Goal: Task Accomplishment & Management: Manage account settings

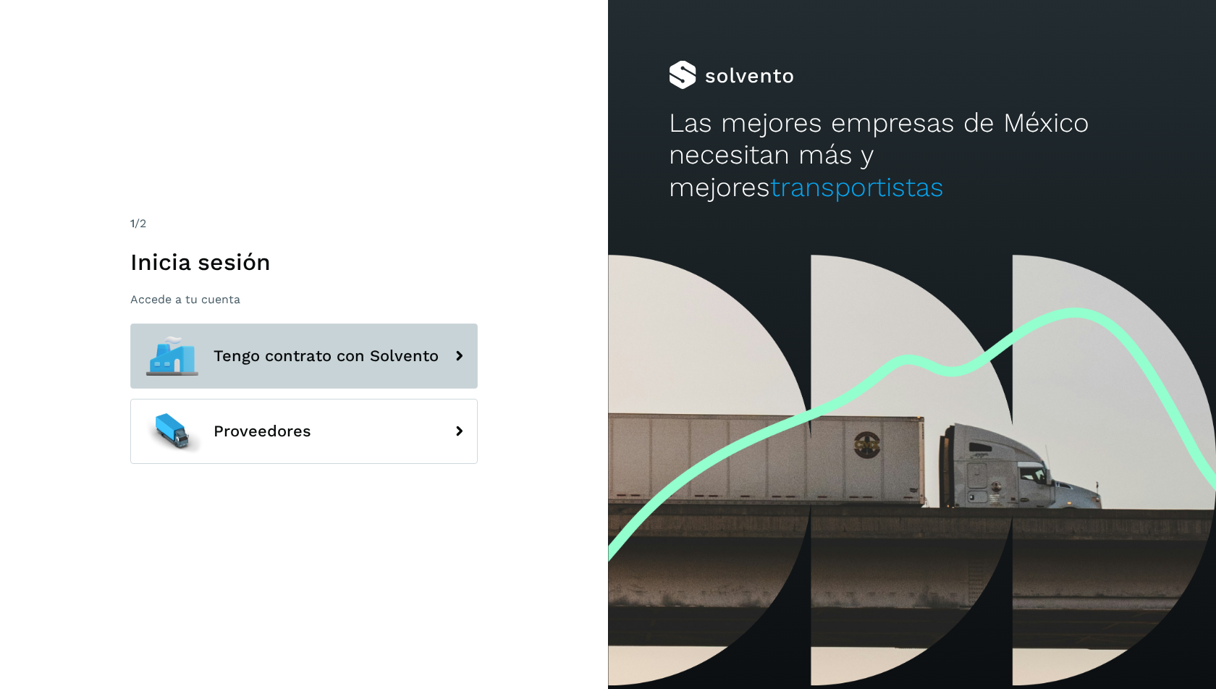
click at [351, 366] on button "Tengo contrato con Solvento" at bounding box center [303, 355] width 347 height 65
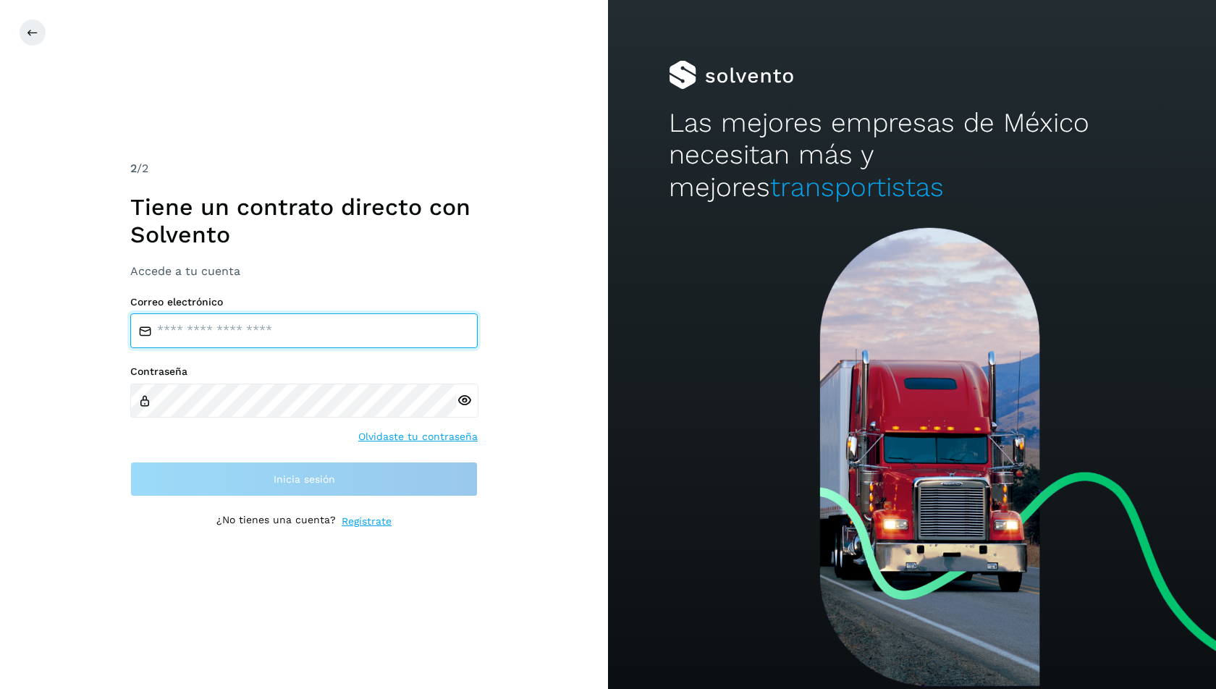
click at [274, 341] on input "email" at bounding box center [303, 330] width 347 height 35
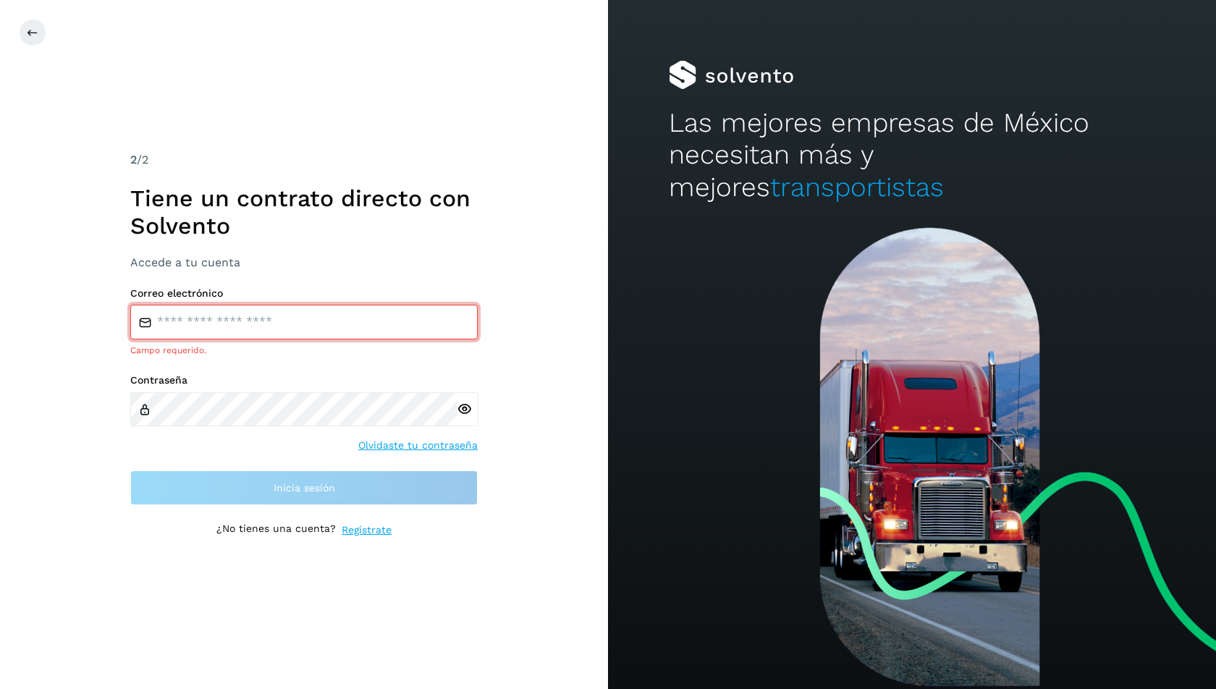
type input "**********"
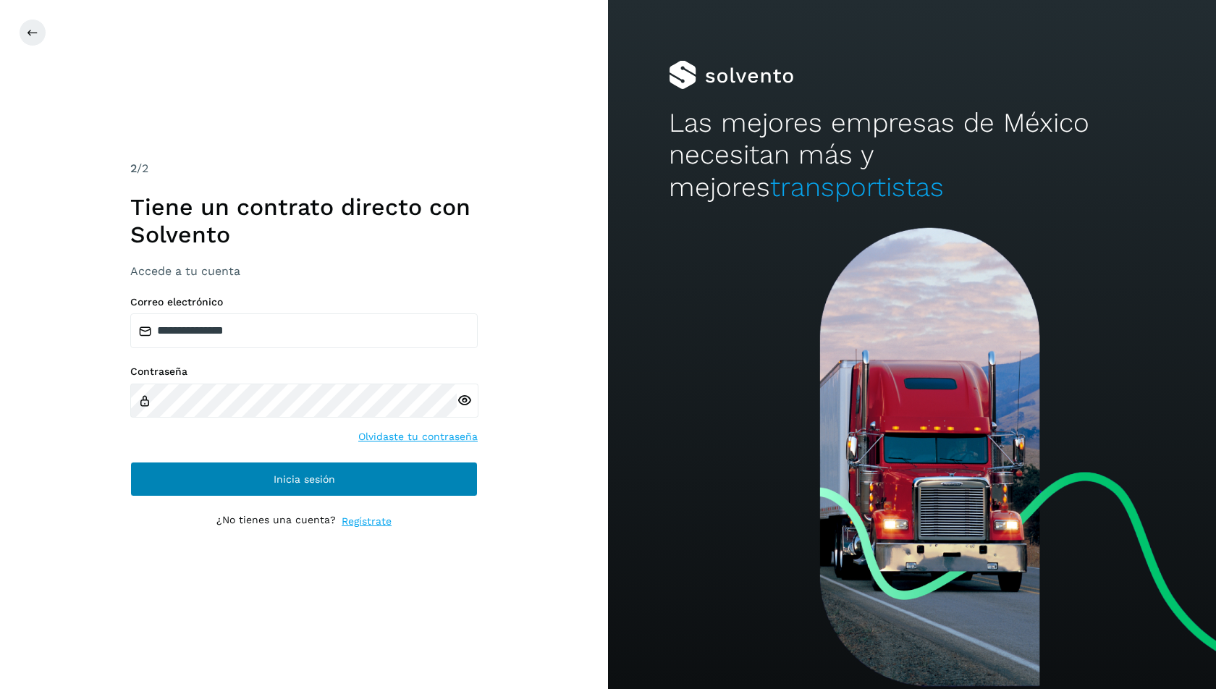
click at [327, 470] on button "Inicia sesión" at bounding box center [303, 479] width 347 height 35
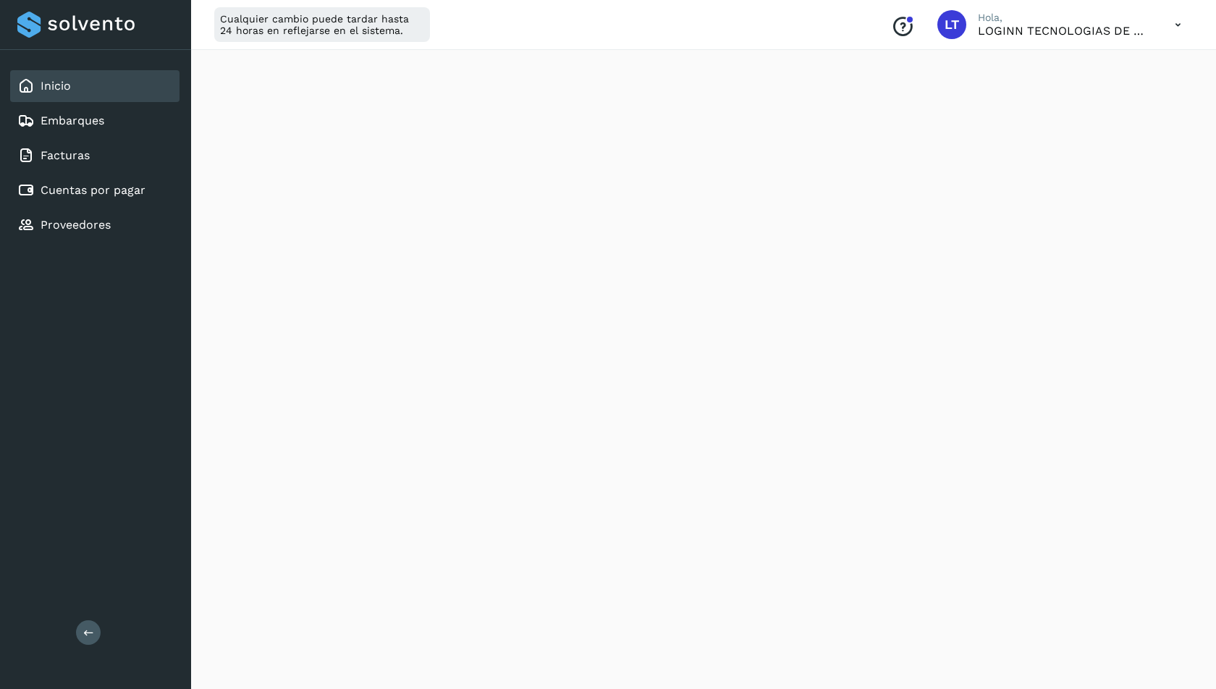
scroll to position [174, 0]
click at [100, 190] on link "Cuentas por pagar" at bounding box center [93, 190] width 105 height 14
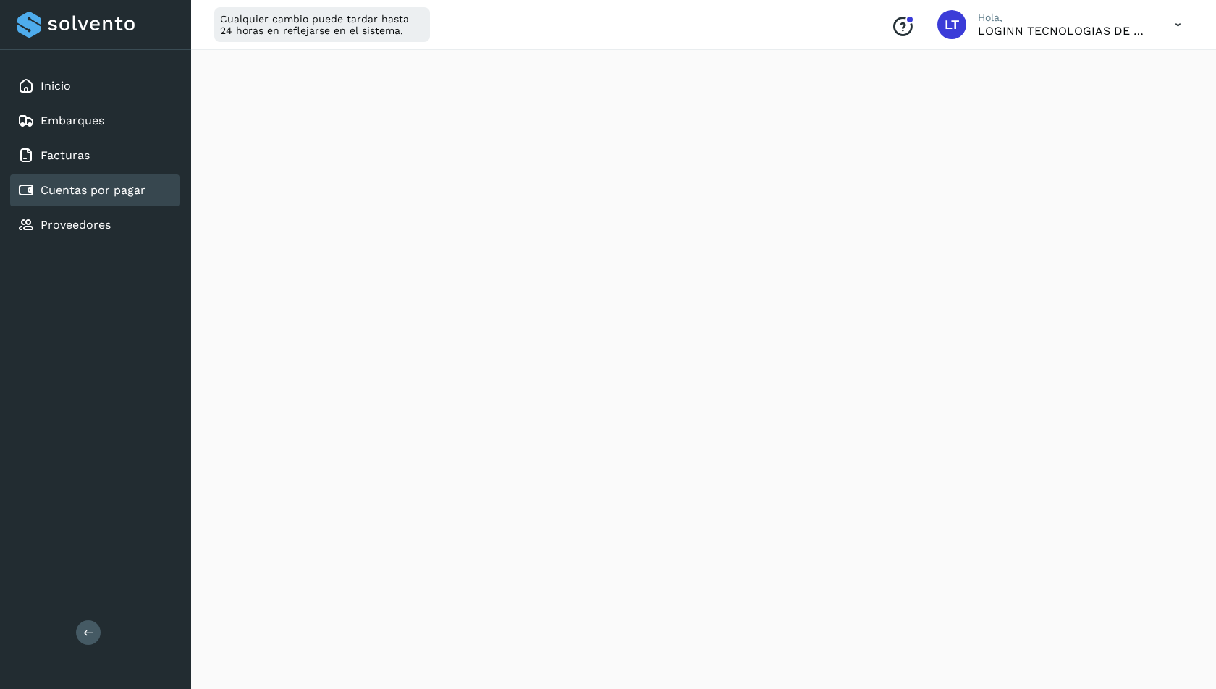
click at [137, 188] on link "Cuentas por pagar" at bounding box center [93, 190] width 105 height 14
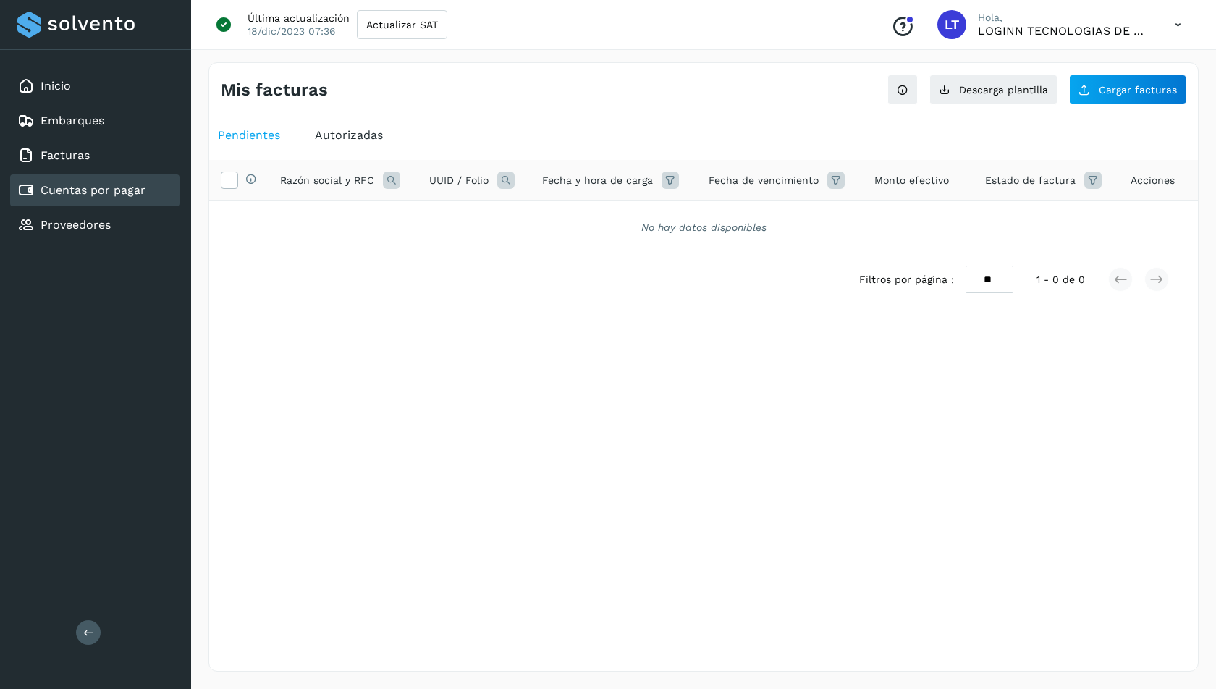
click at [325, 323] on div "Selecciona una fecha" at bounding box center [703, 317] width 988 height 24
click at [1127, 80] on button "Cargar facturas" at bounding box center [1127, 90] width 117 height 30
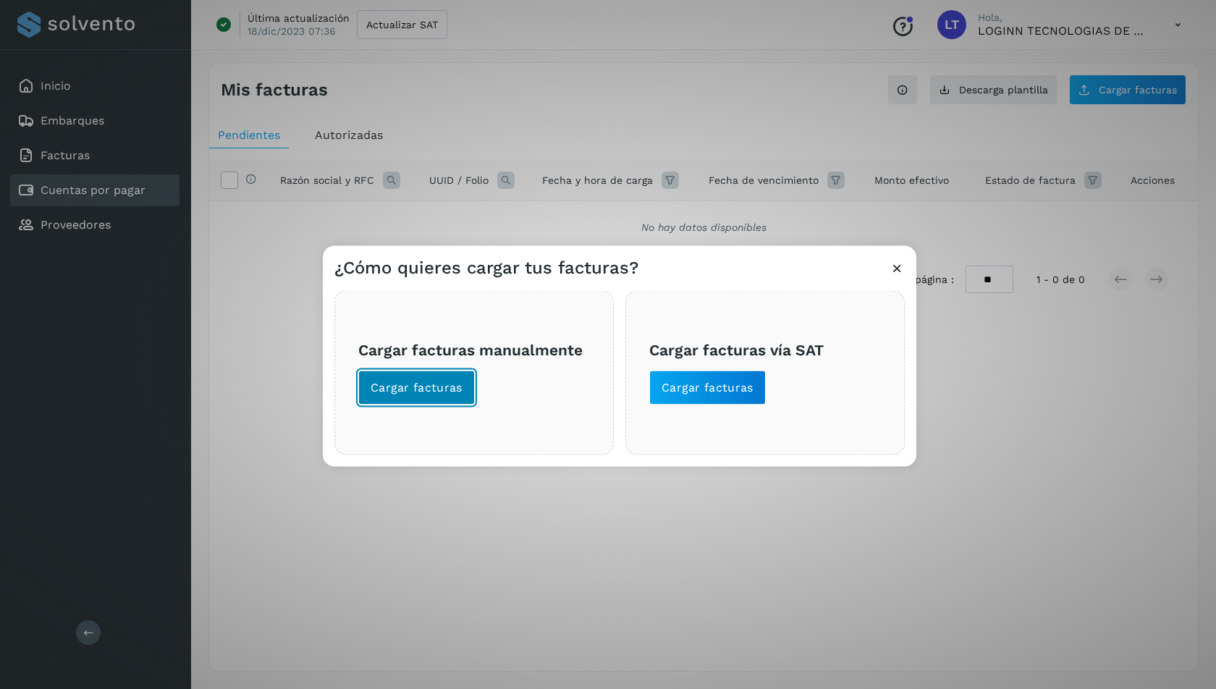
click at [427, 394] on span "Cargar facturas" at bounding box center [416, 388] width 92 height 16
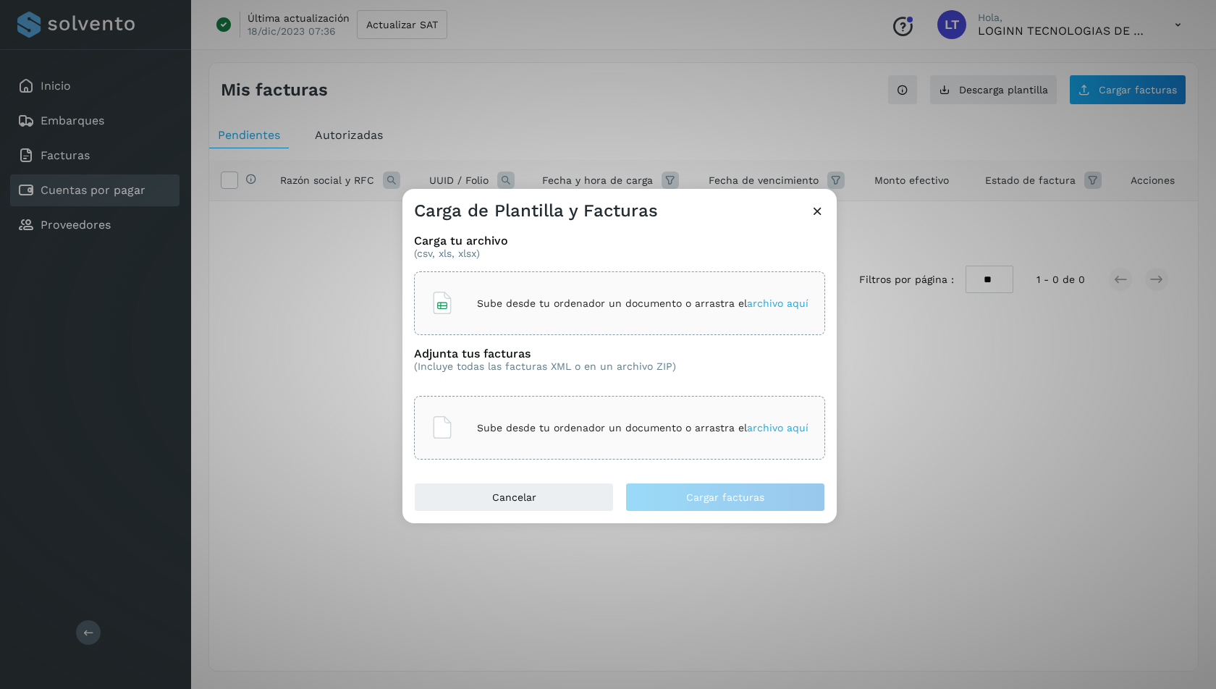
click at [512, 294] on div "Sube desde tu ordenador un documento o arrastra el archivo aquí" at bounding box center [620, 303] width 378 height 39
click at [553, 436] on div "Sube desde tu ordenador un documento o arrastra el archivo aquí" at bounding box center [620, 427] width 378 height 39
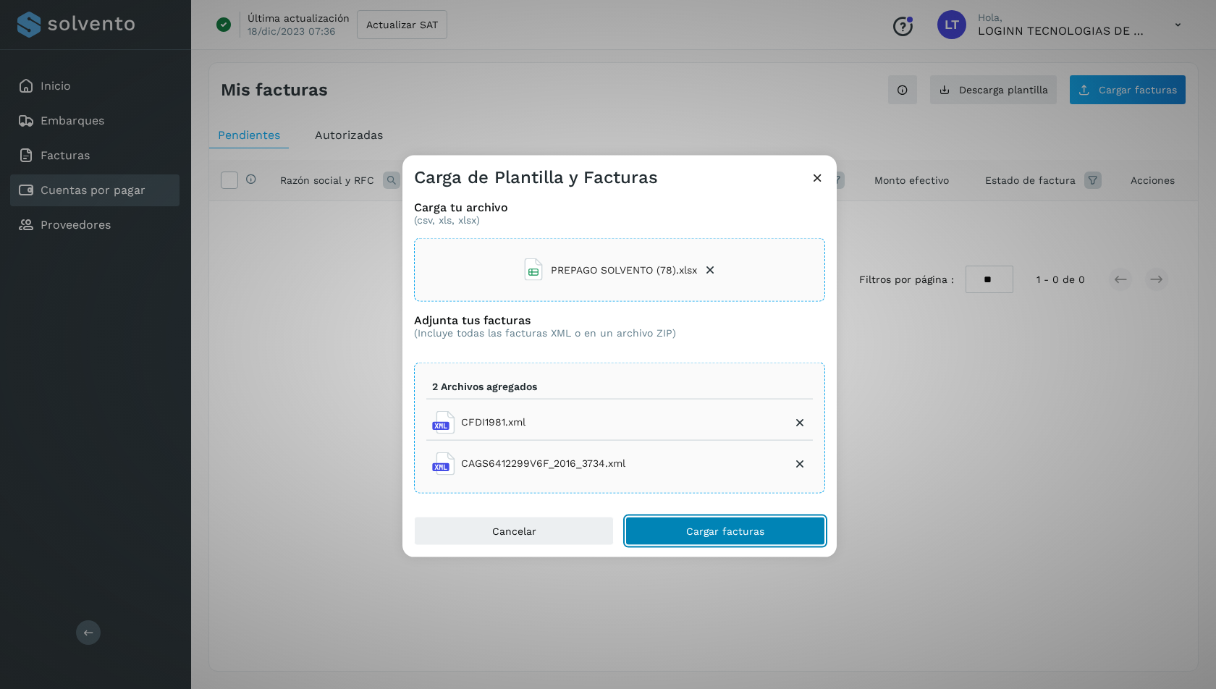
click at [744, 526] on span "Cargar facturas" at bounding box center [725, 530] width 78 height 10
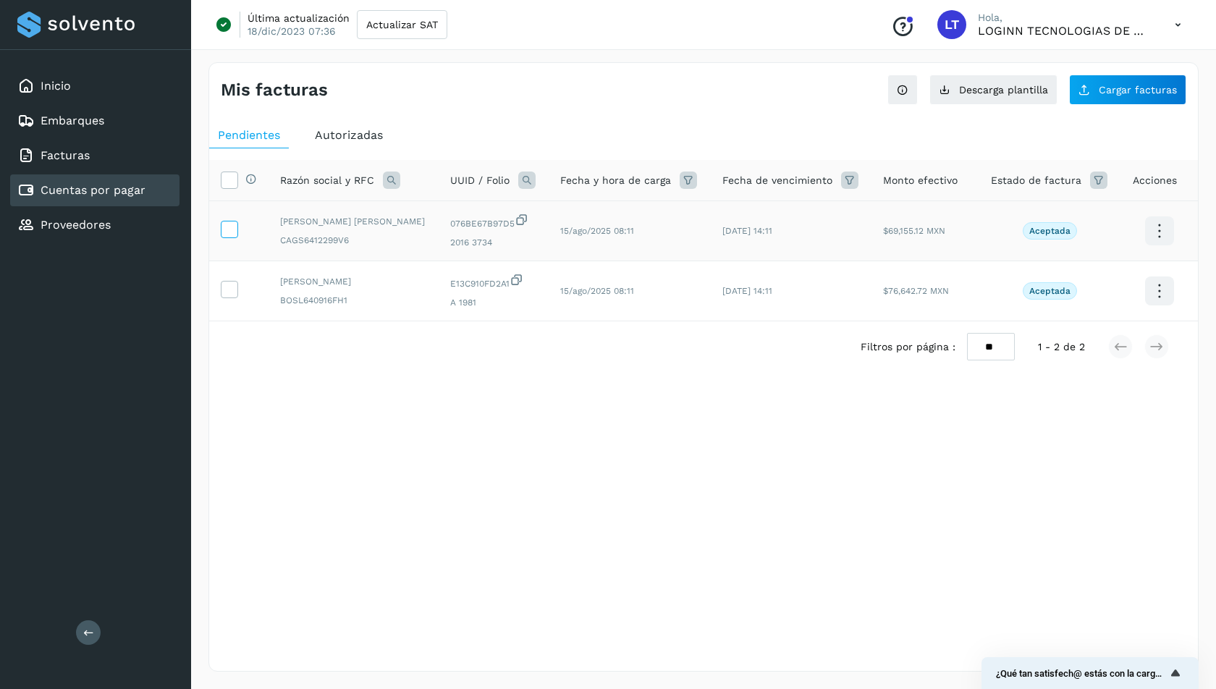
click at [230, 225] on icon at bounding box center [228, 228] width 15 height 15
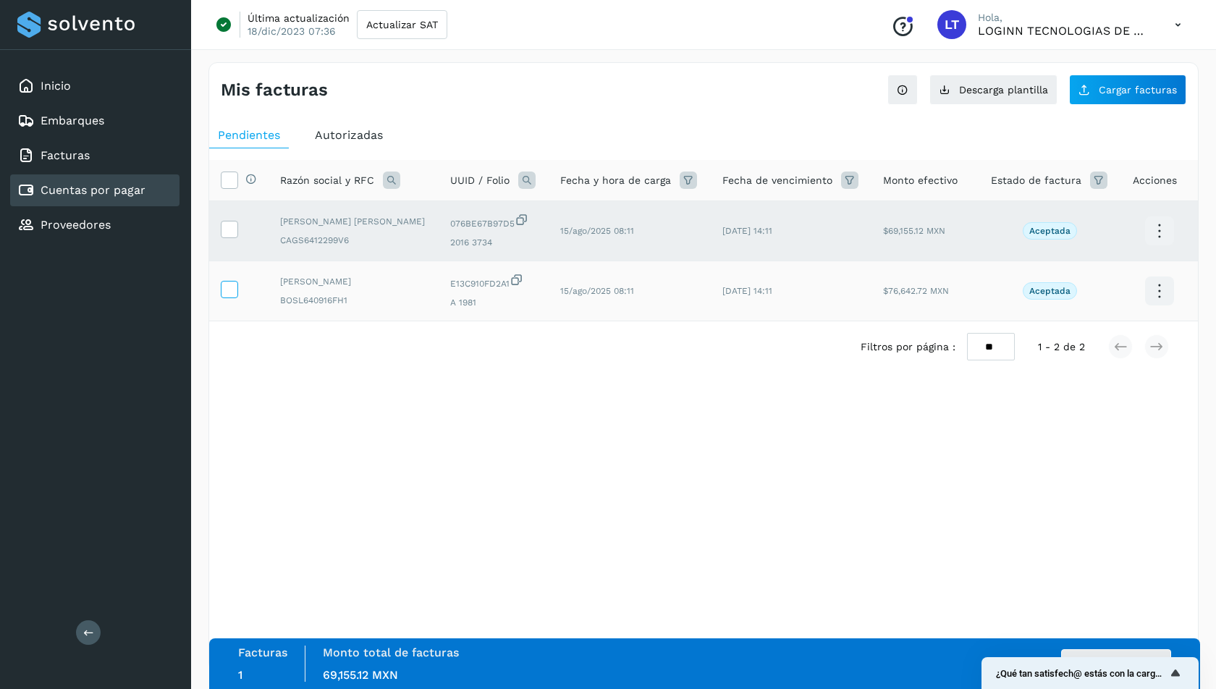
click at [229, 291] on icon at bounding box center [228, 288] width 15 height 15
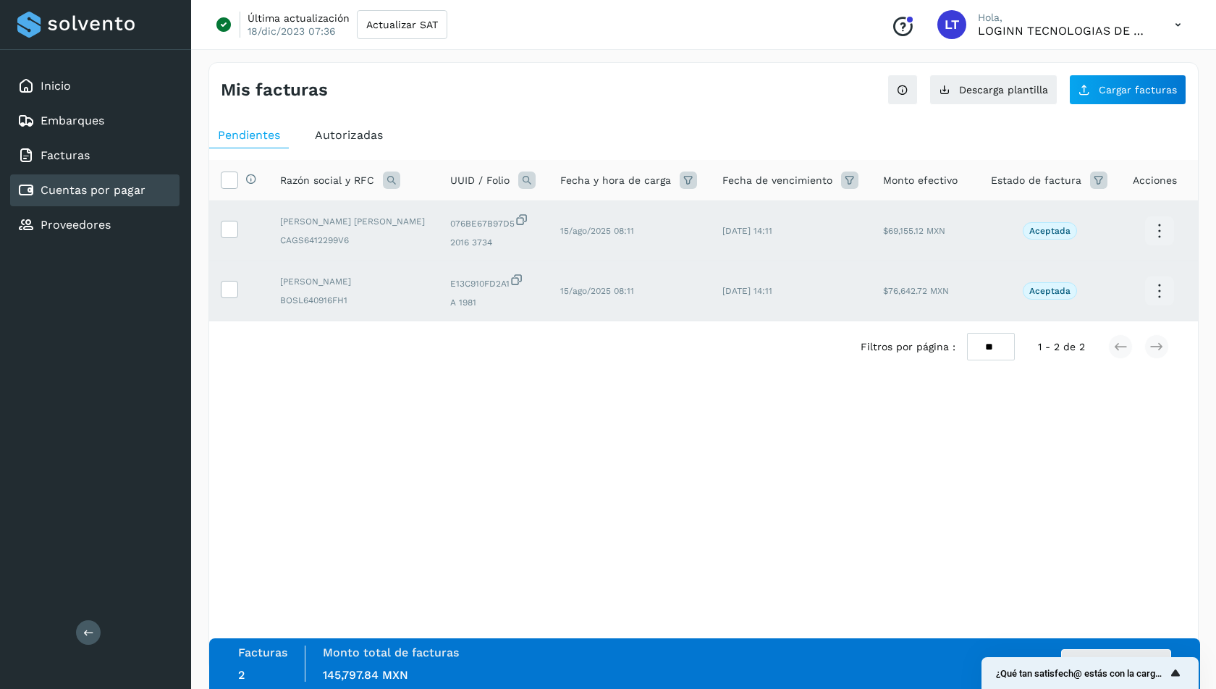
click at [1002, 665] on div "¿Qué tan satisfech@ estás con la carga de tus facturas?" at bounding box center [1090, 672] width 188 height 17
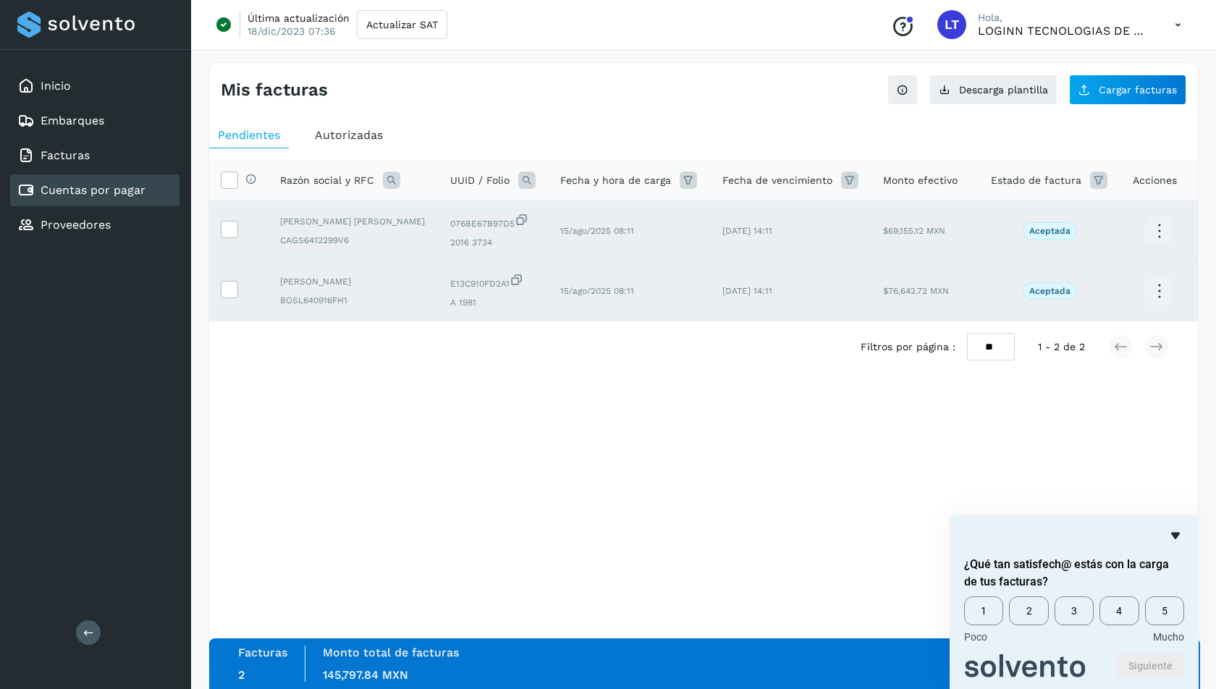
click at [1177, 537] on icon "Ocultar encuesta" at bounding box center [1174, 535] width 17 height 17
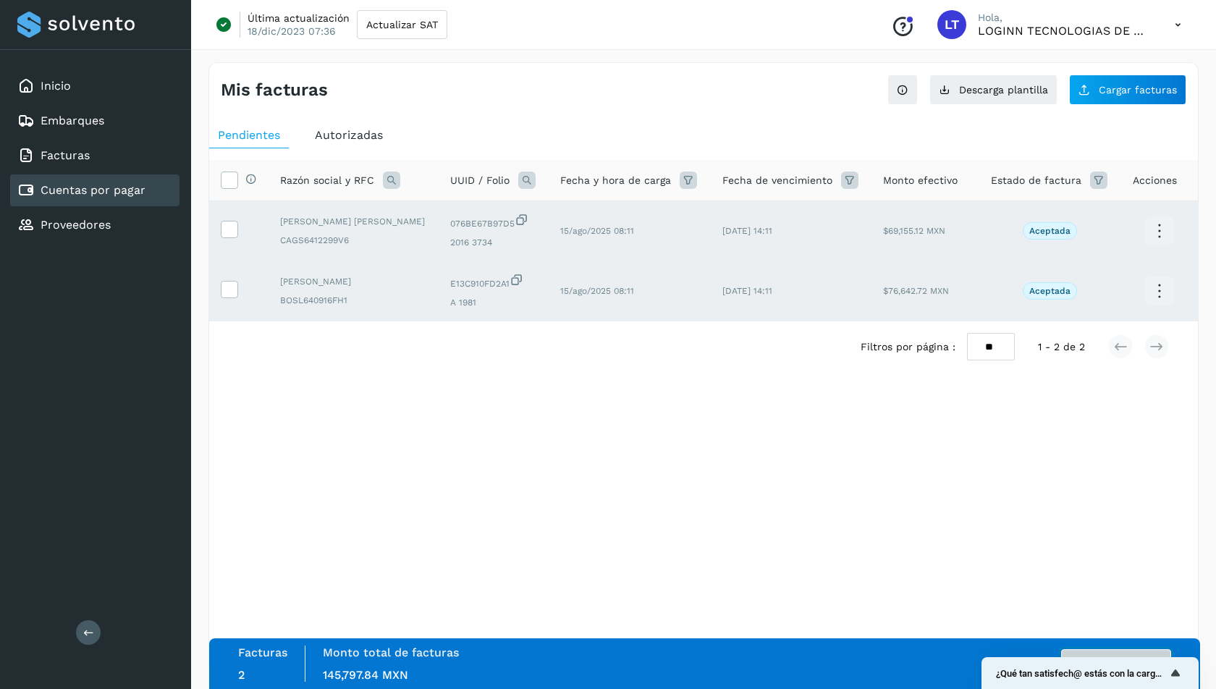
click at [1093, 650] on button "Autorizar facturas" at bounding box center [1116, 663] width 110 height 29
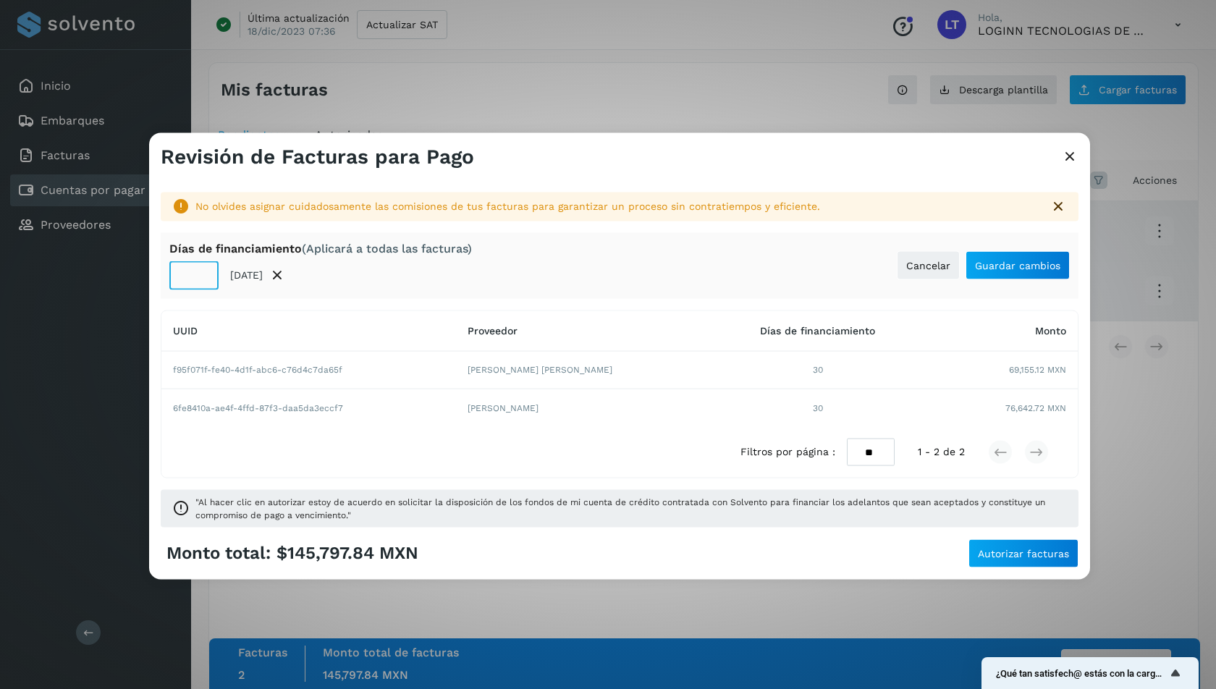
click at [187, 276] on input "**" at bounding box center [193, 274] width 49 height 29
type input "**"
click at [262, 310] on div "UUID Proveedor Días de financiamiento Monto f95f071f-fe40-4d1f-abc6-c76d4c7da65…" at bounding box center [619, 394] width 917 height 168
click at [1012, 552] on span "Autorizar facturas" at bounding box center [1023, 553] width 91 height 10
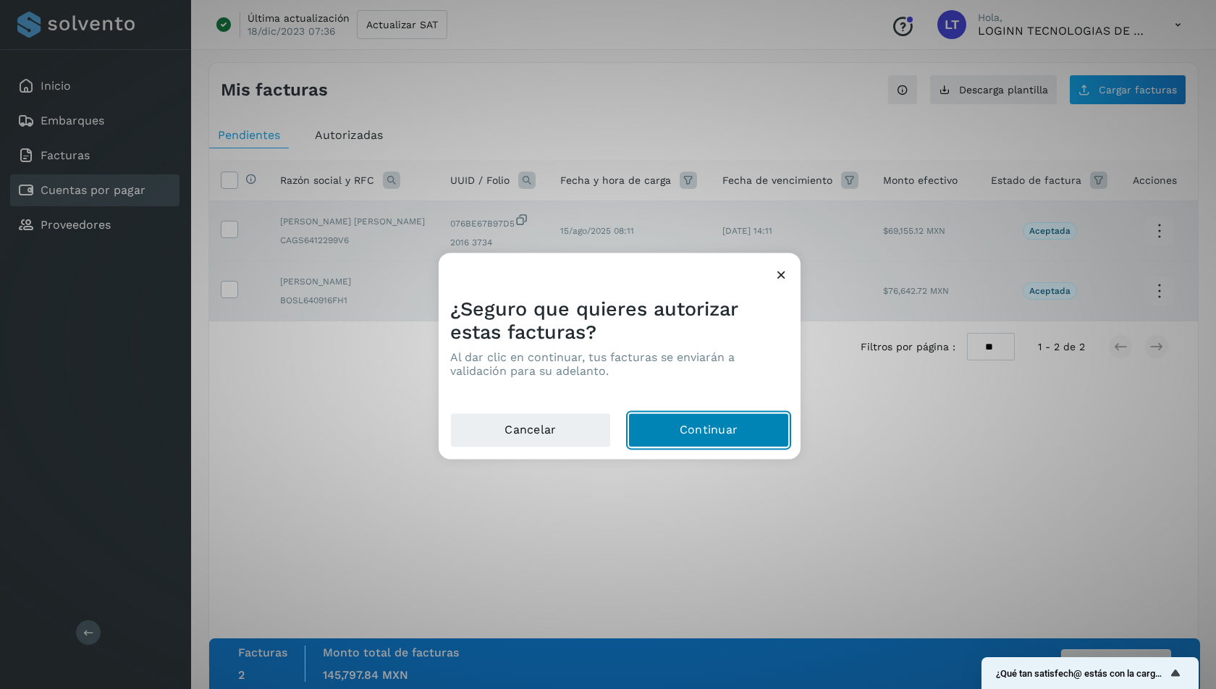
click at [713, 438] on button "Continuar" at bounding box center [708, 430] width 161 height 35
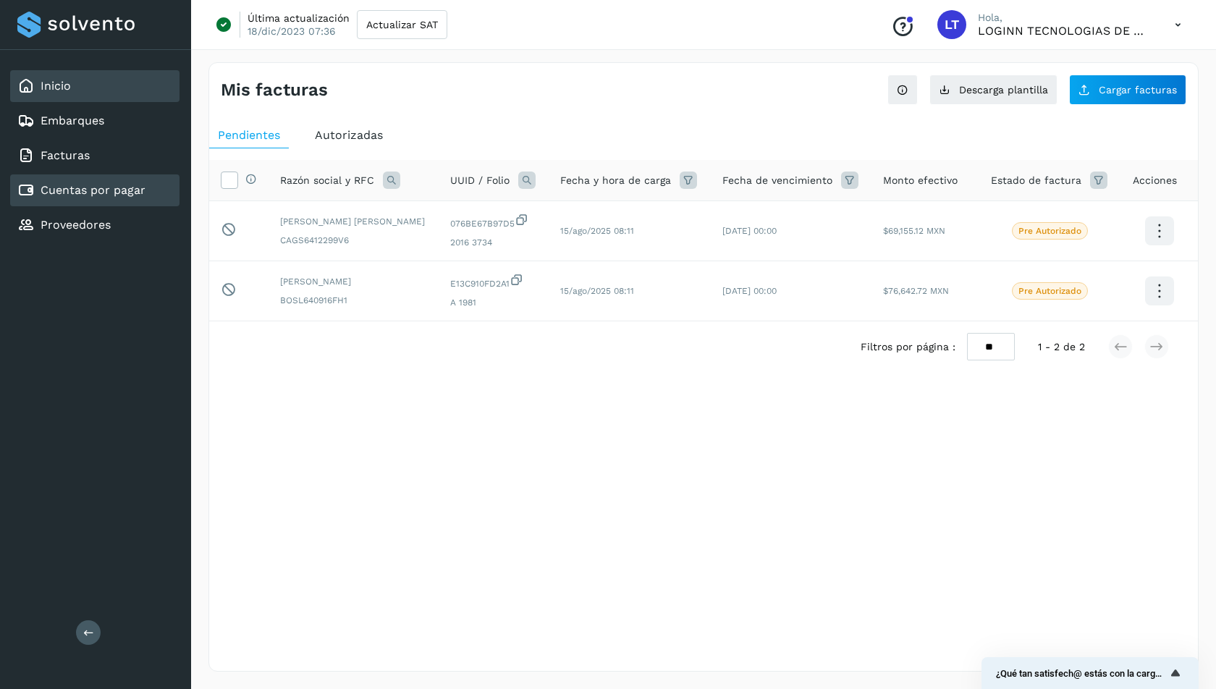
click at [73, 88] on div "Inicio" at bounding box center [94, 86] width 169 height 32
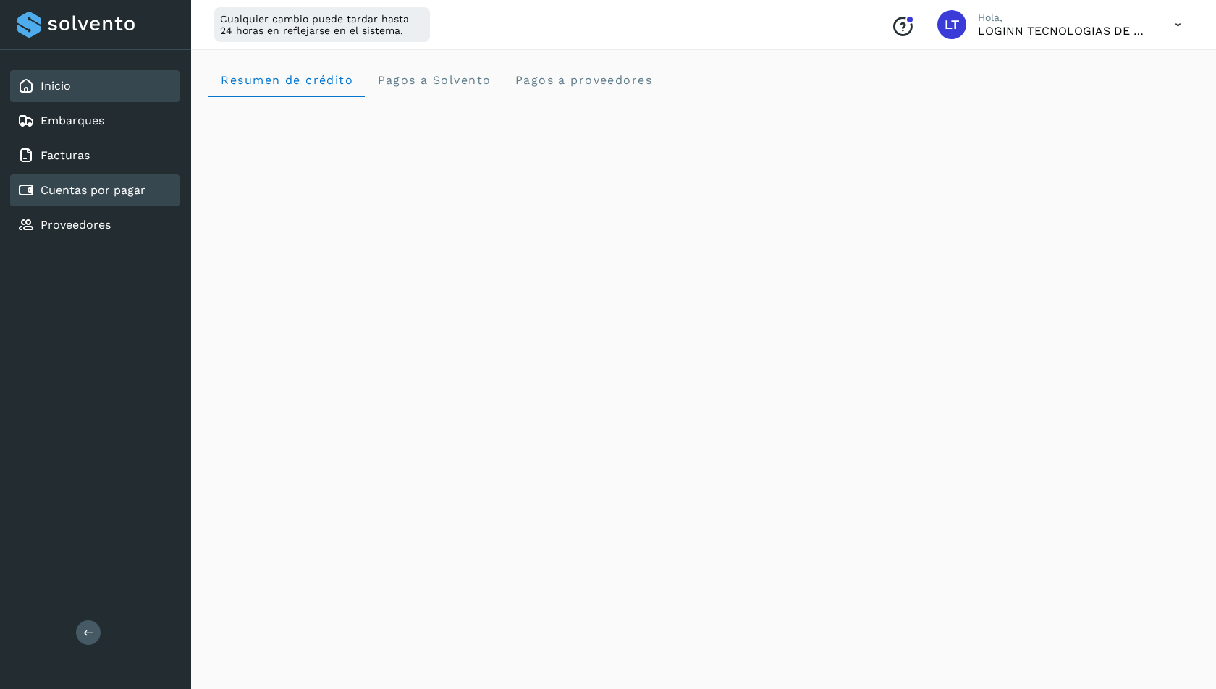
click at [101, 190] on link "Cuentas por pagar" at bounding box center [93, 190] width 105 height 14
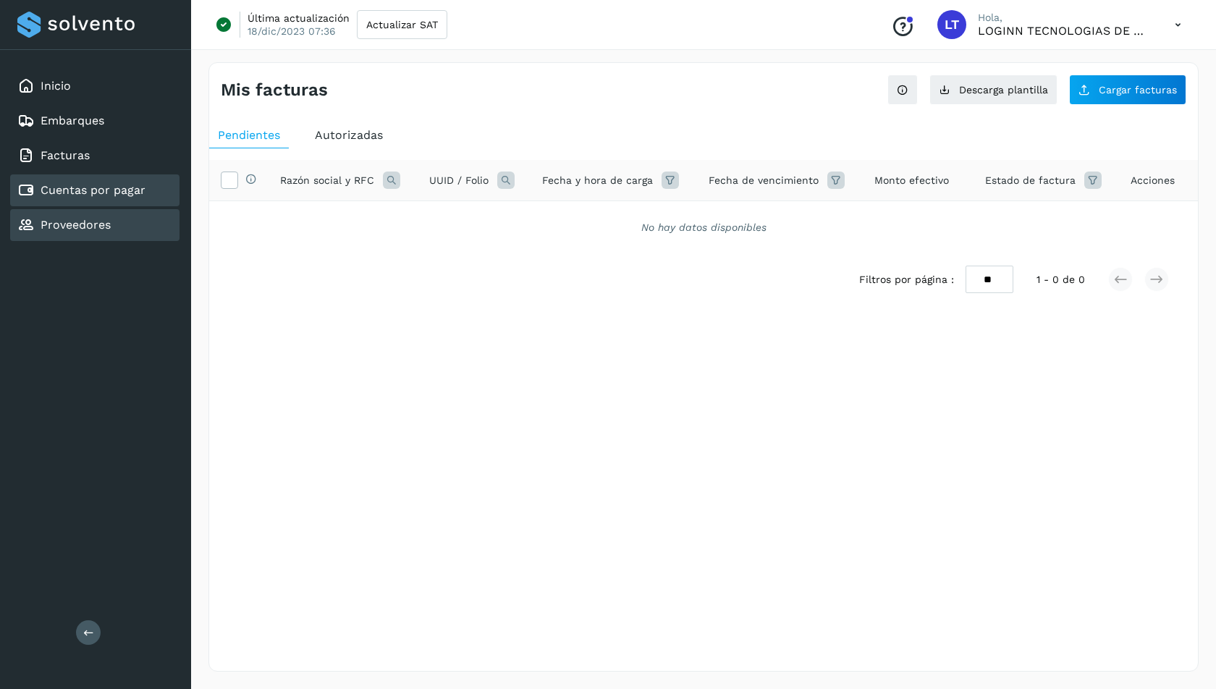
click at [98, 221] on link "Proveedores" at bounding box center [76, 225] width 70 height 14
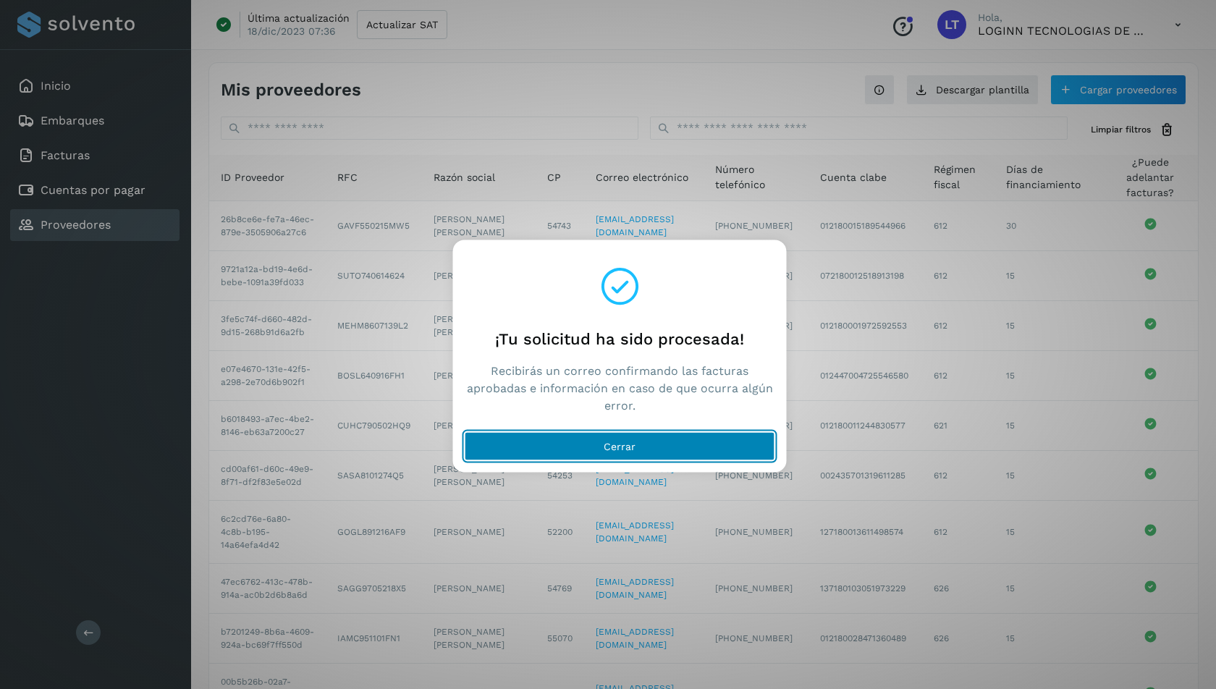
click at [664, 451] on button "Cerrar" at bounding box center [620, 446] width 310 height 29
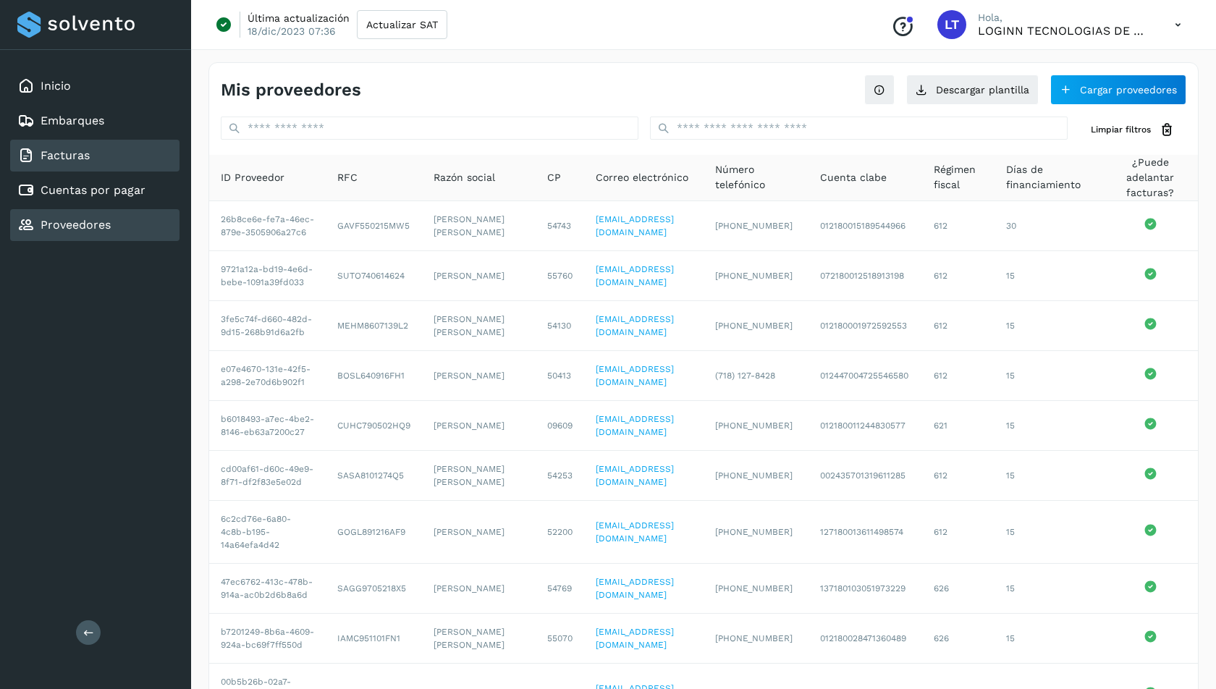
click at [72, 156] on link "Facturas" at bounding box center [65, 155] width 49 height 14
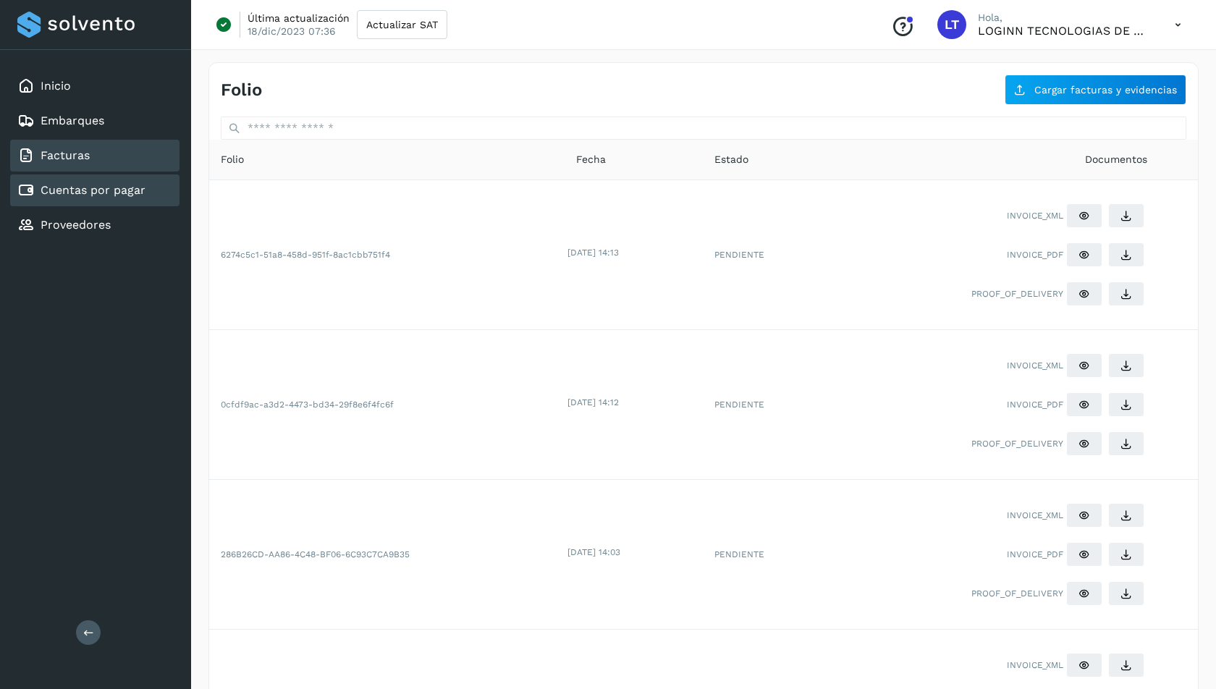
click at [75, 183] on link "Cuentas por pagar" at bounding box center [93, 190] width 105 height 14
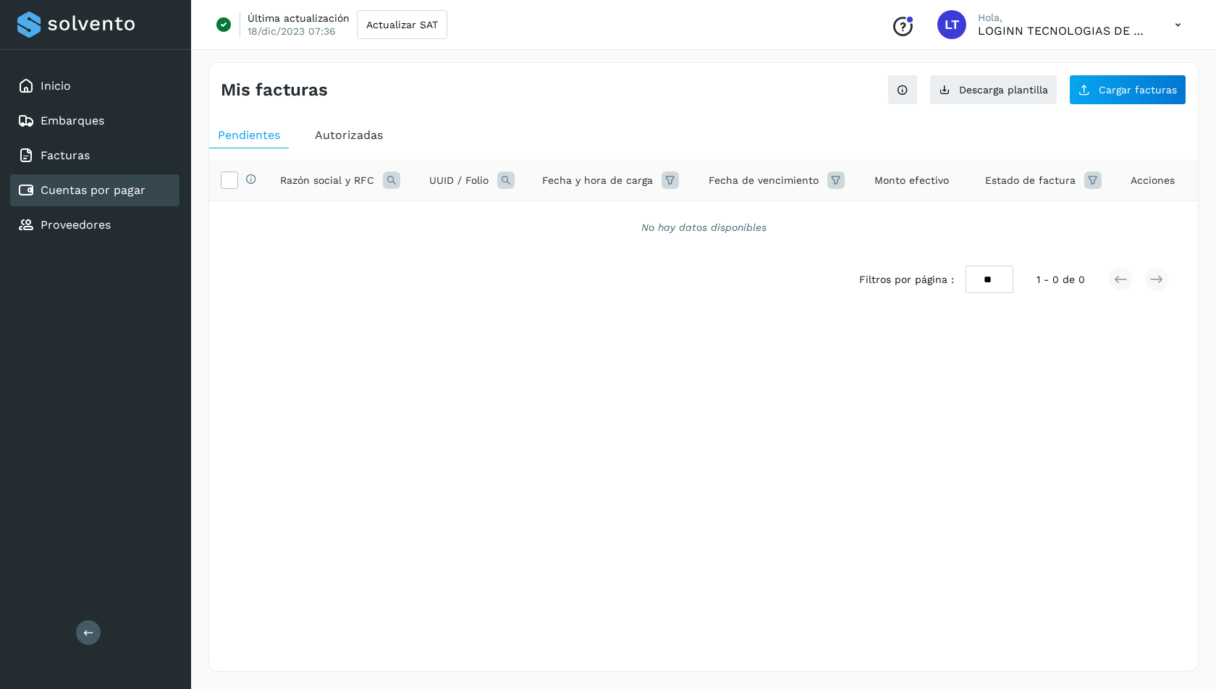
click at [352, 135] on span "Autorizadas" at bounding box center [349, 135] width 68 height 14
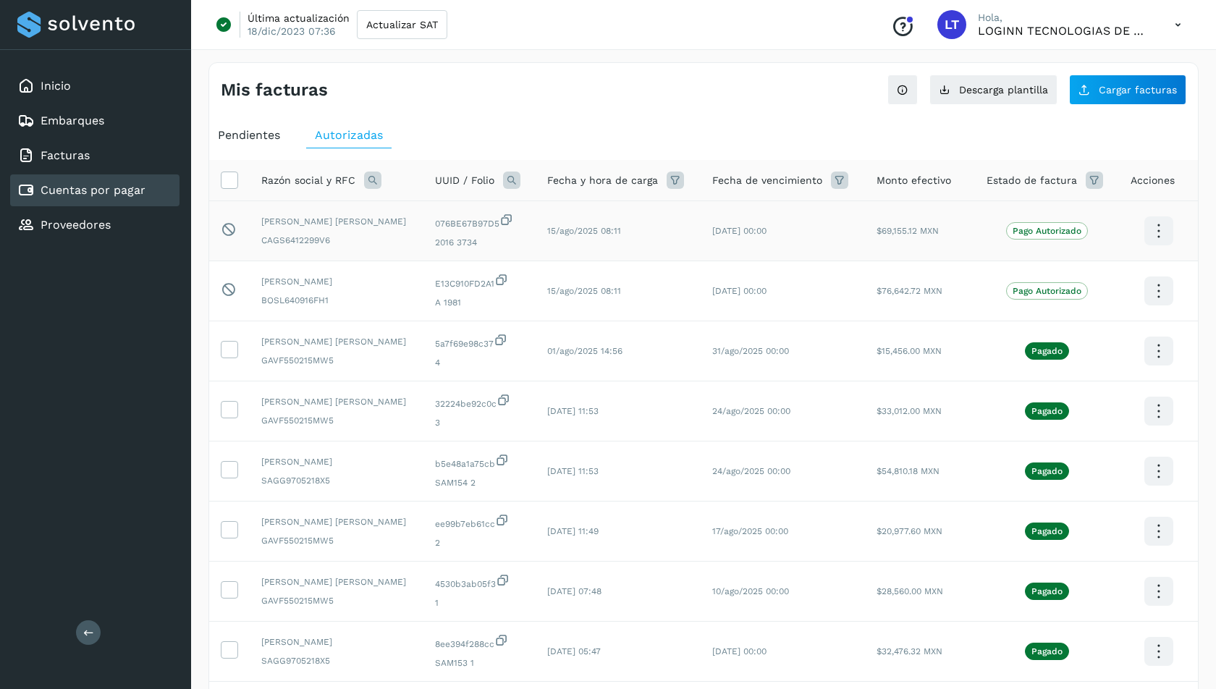
click at [1106, 222] on div "Pago Autorizado" at bounding box center [1046, 230] width 121 height 17
click at [1161, 232] on icon at bounding box center [1158, 231] width 34 height 34
click at [1060, 211] on button "Ver Detalle" at bounding box center [1086, 217] width 172 height 28
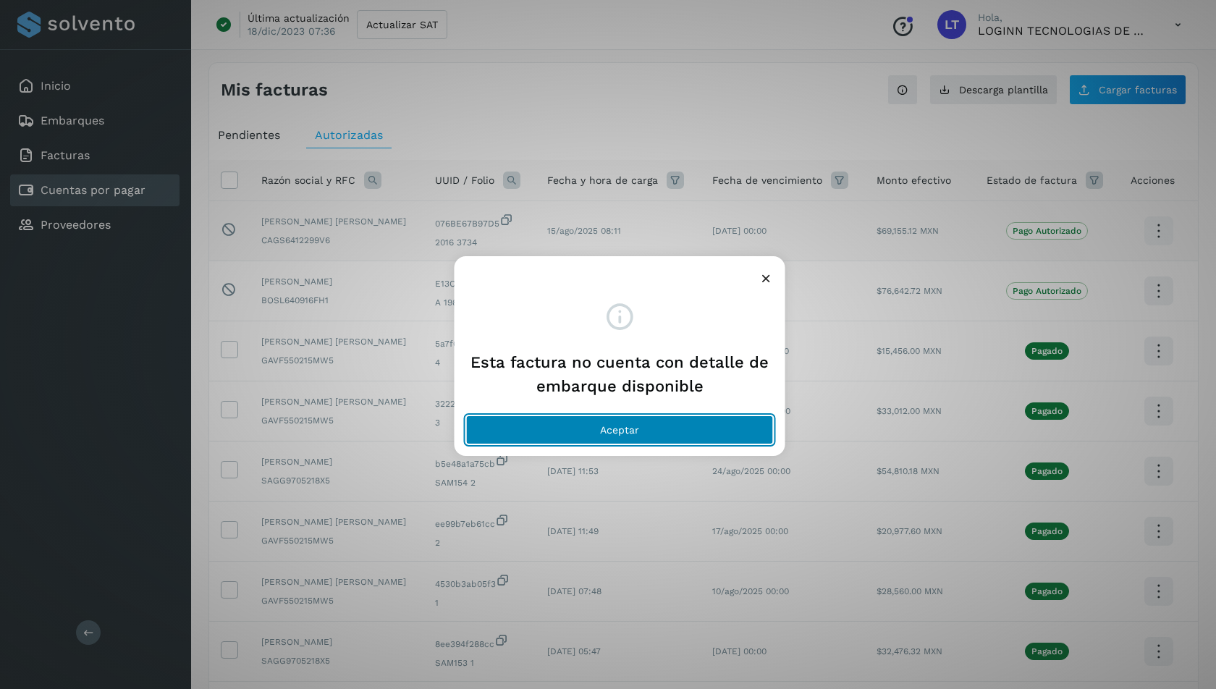
click at [629, 428] on span "Aceptar" at bounding box center [619, 430] width 39 height 10
